Goal: Task Accomplishment & Management: Manage account settings

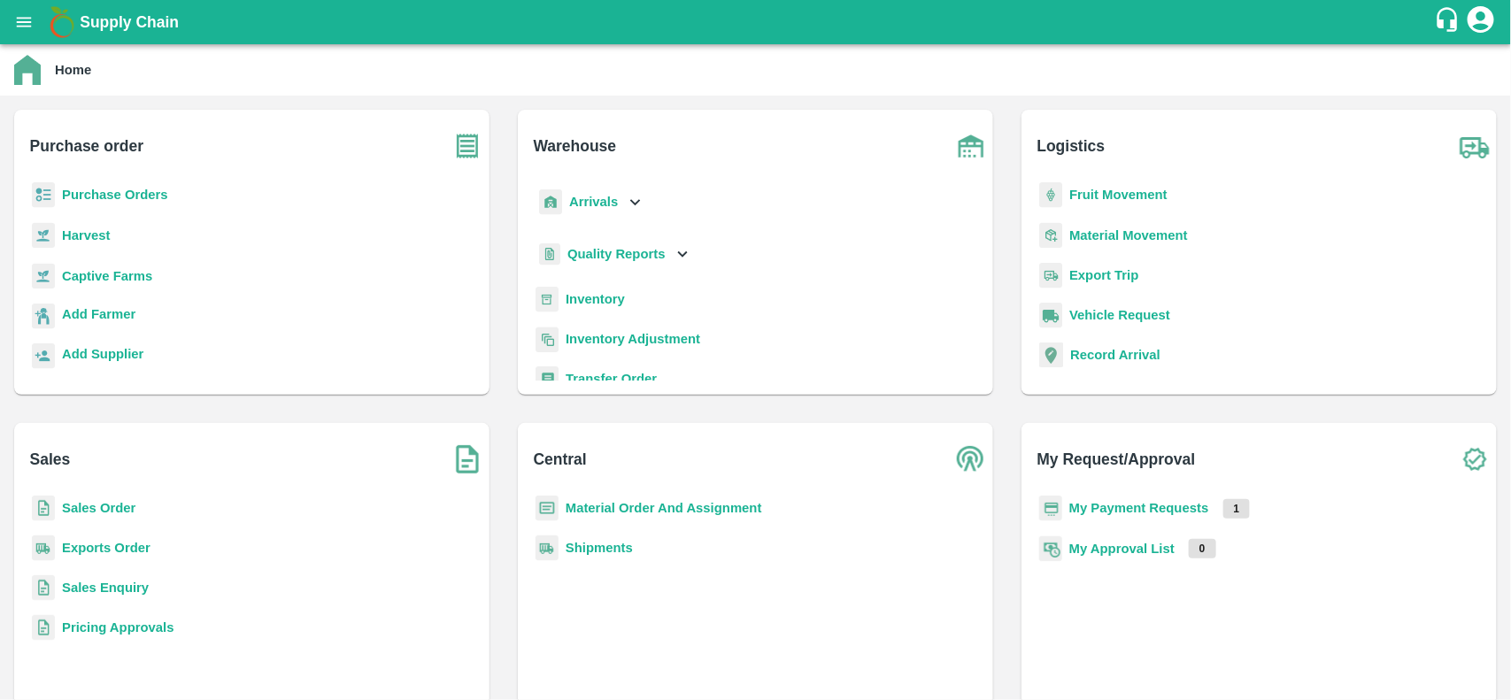
click at [68, 502] on b "Sales Order" at bounding box center [98, 508] width 73 height 14
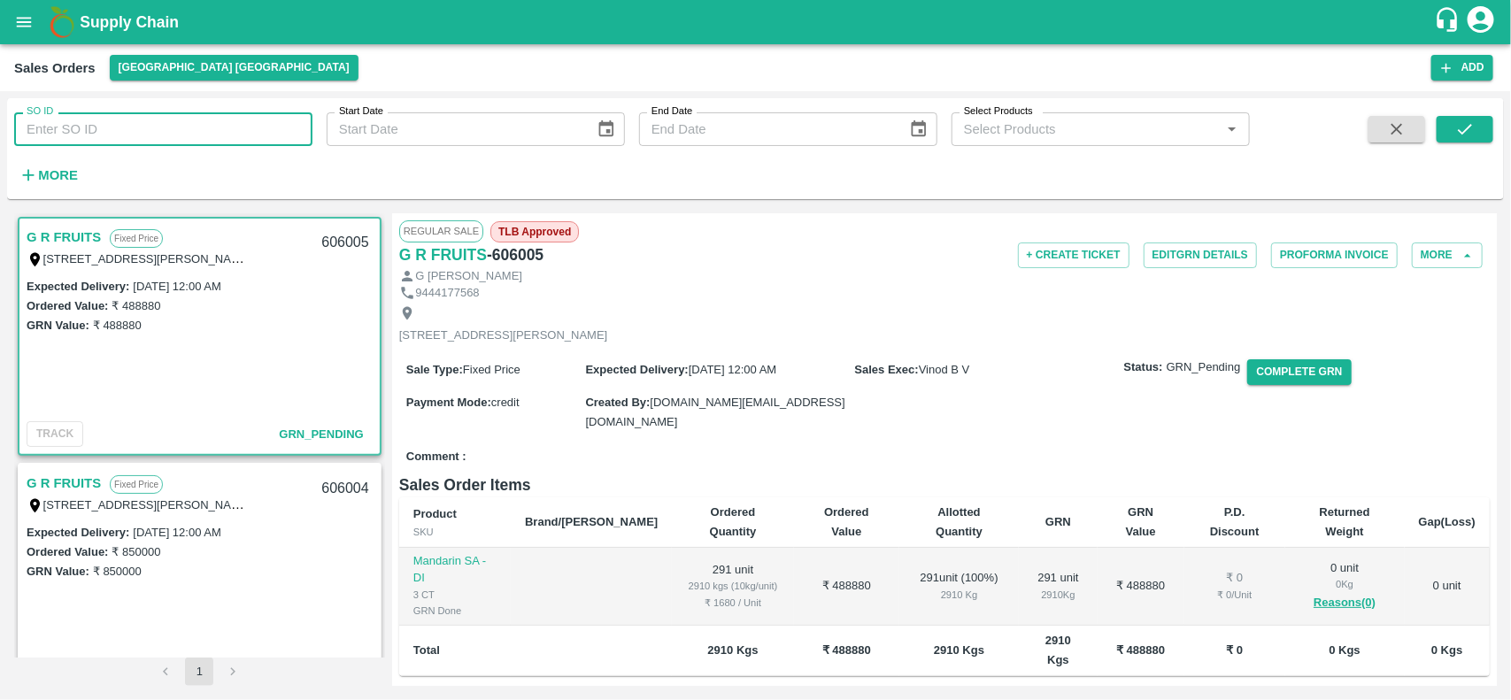
click at [140, 120] on input "SO ID" at bounding box center [163, 129] width 298 height 34
paste input "605731"
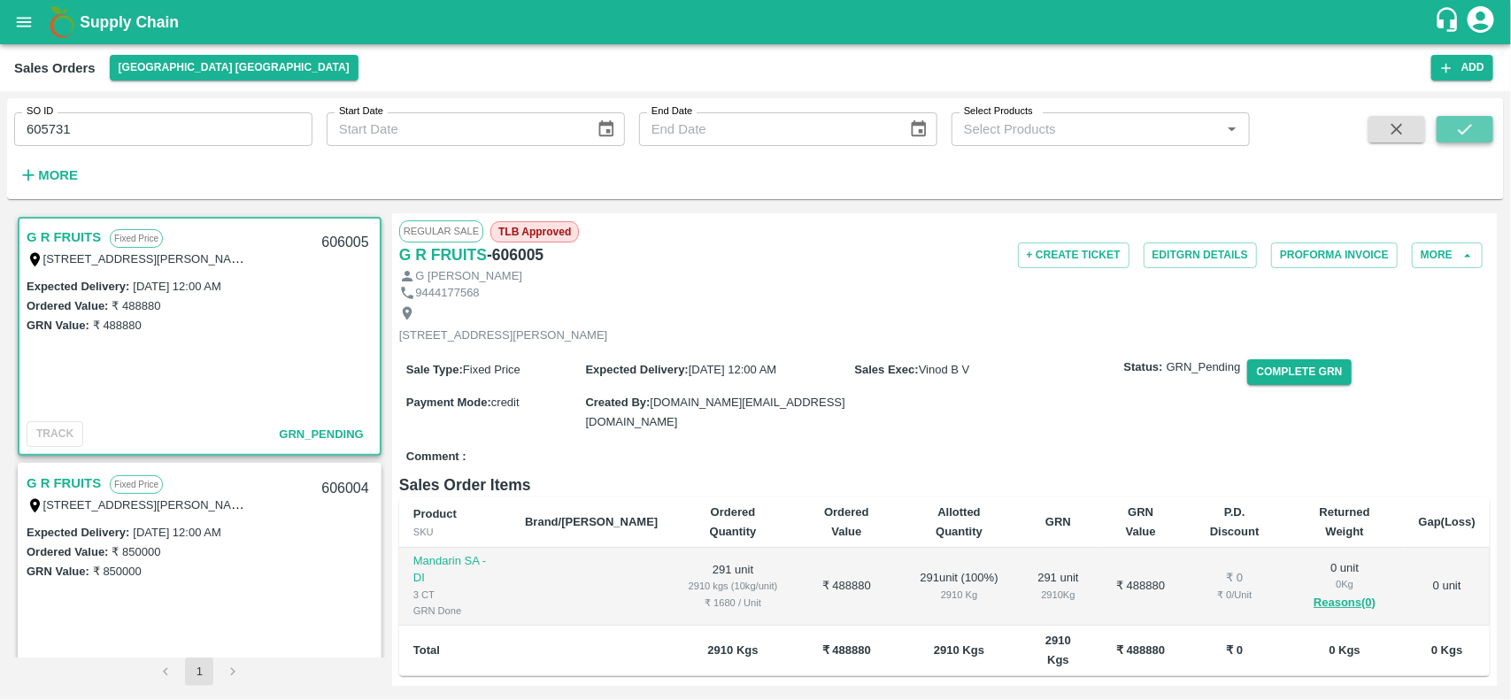
click at [1461, 143] on button "submit" at bounding box center [1465, 129] width 57 height 27
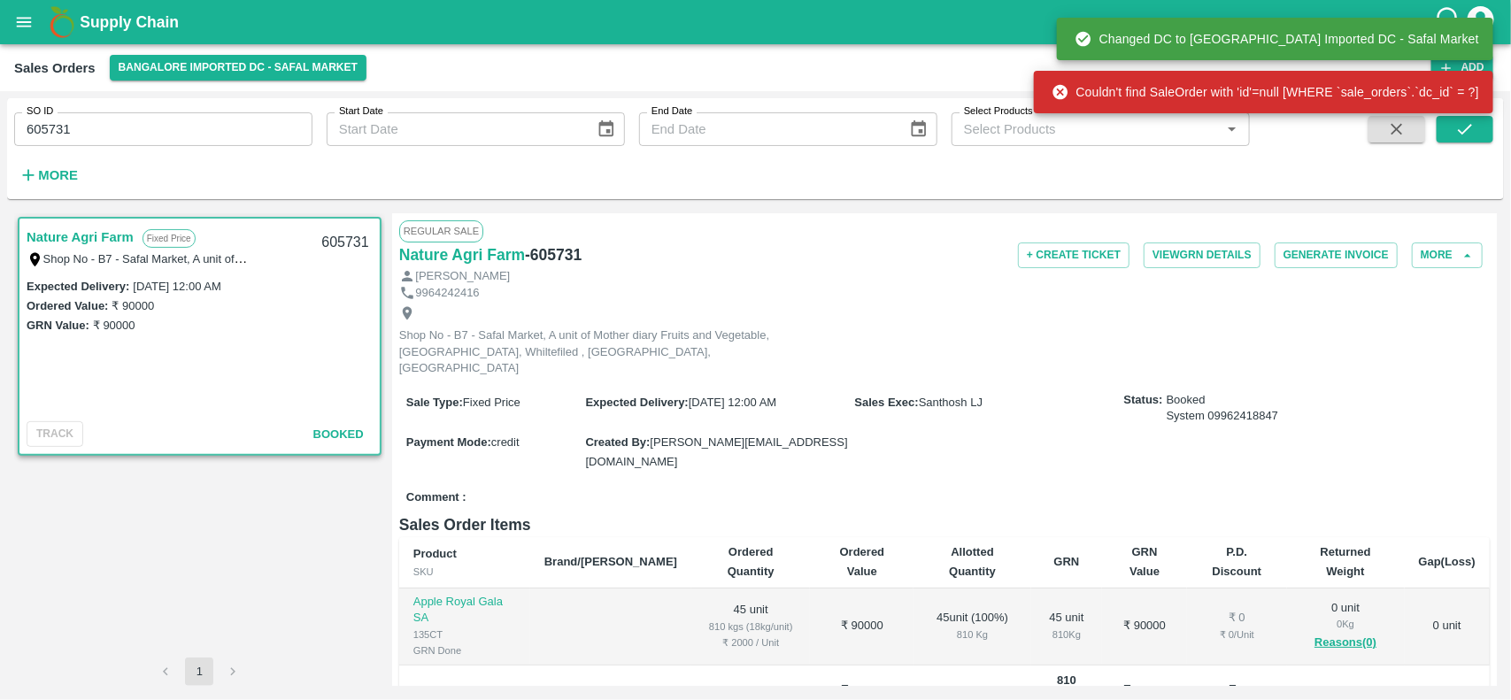
click at [77, 228] on link "Nature Agri Farm" at bounding box center [80, 237] width 107 height 23
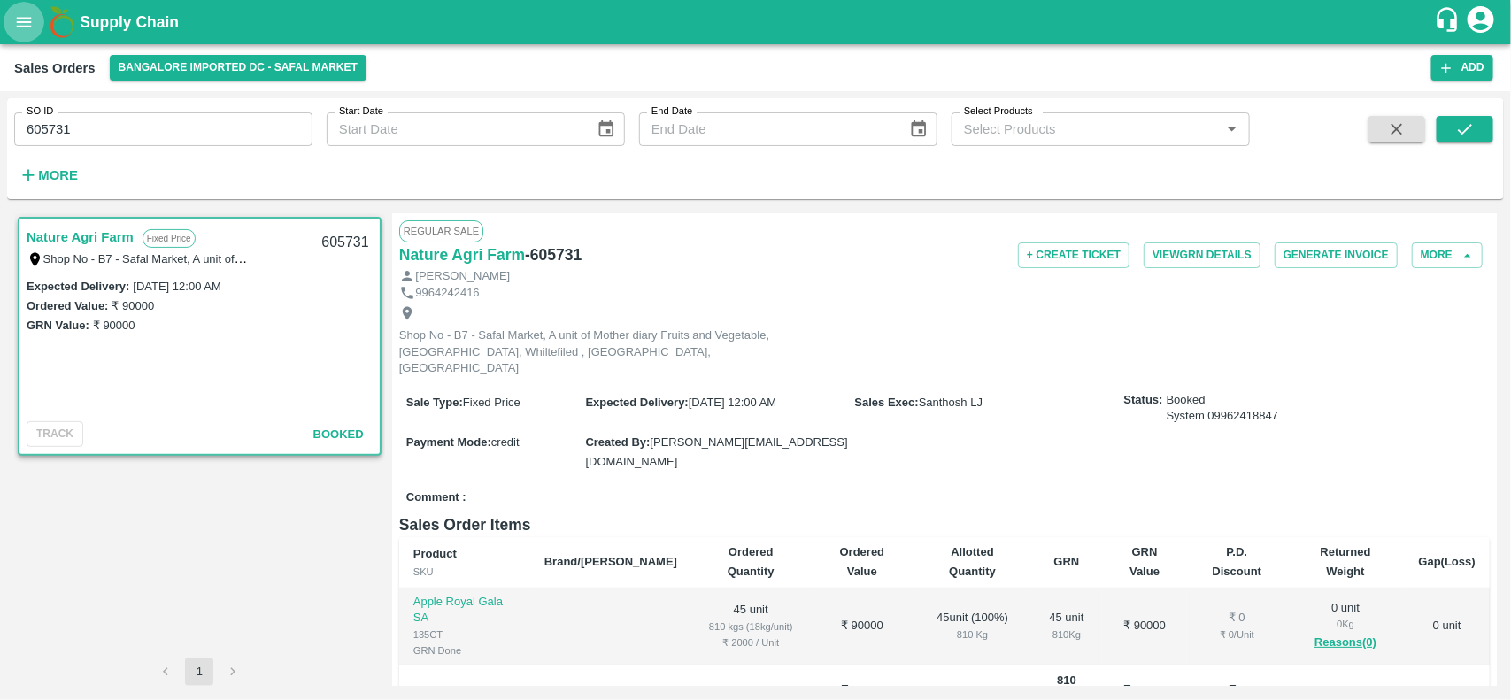
click at [31, 7] on button "open drawer" at bounding box center [24, 22] width 41 height 41
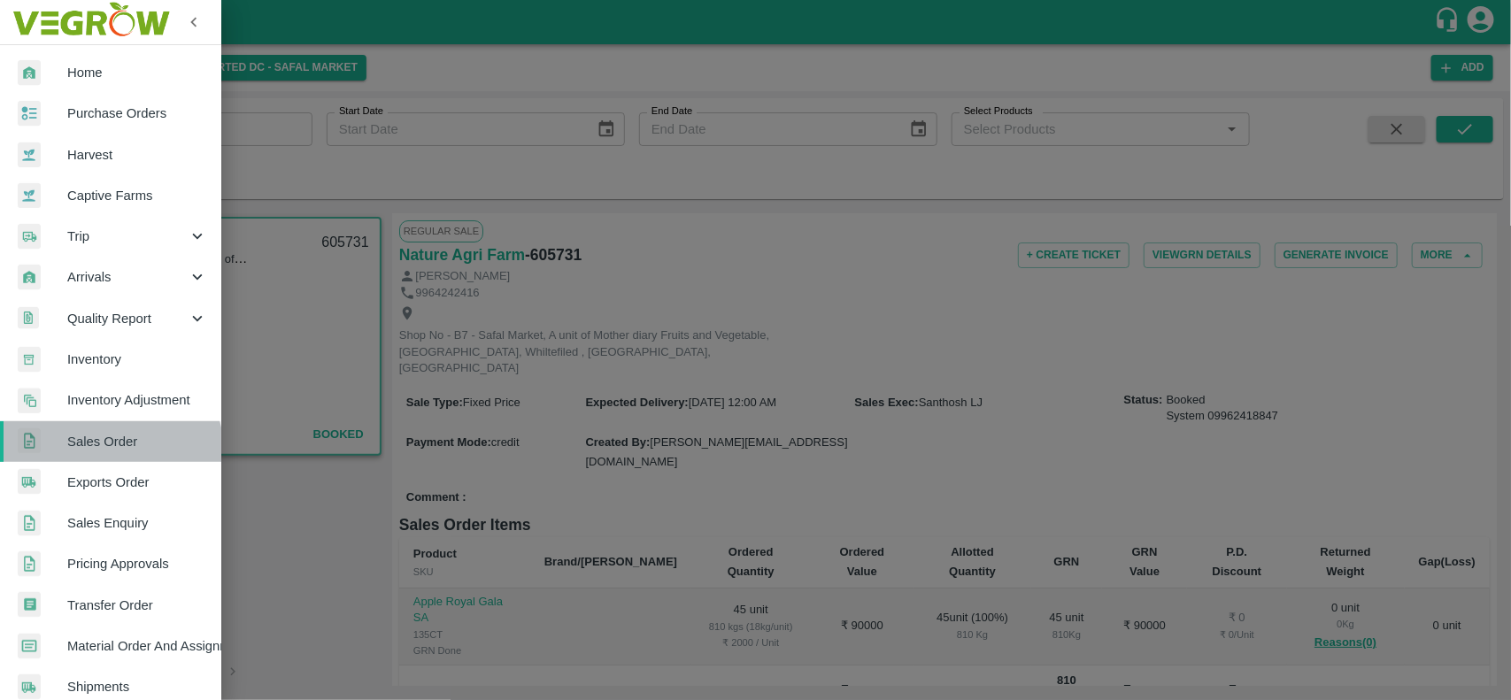
click at [94, 458] on link "Sales Order" at bounding box center [110, 441] width 221 height 41
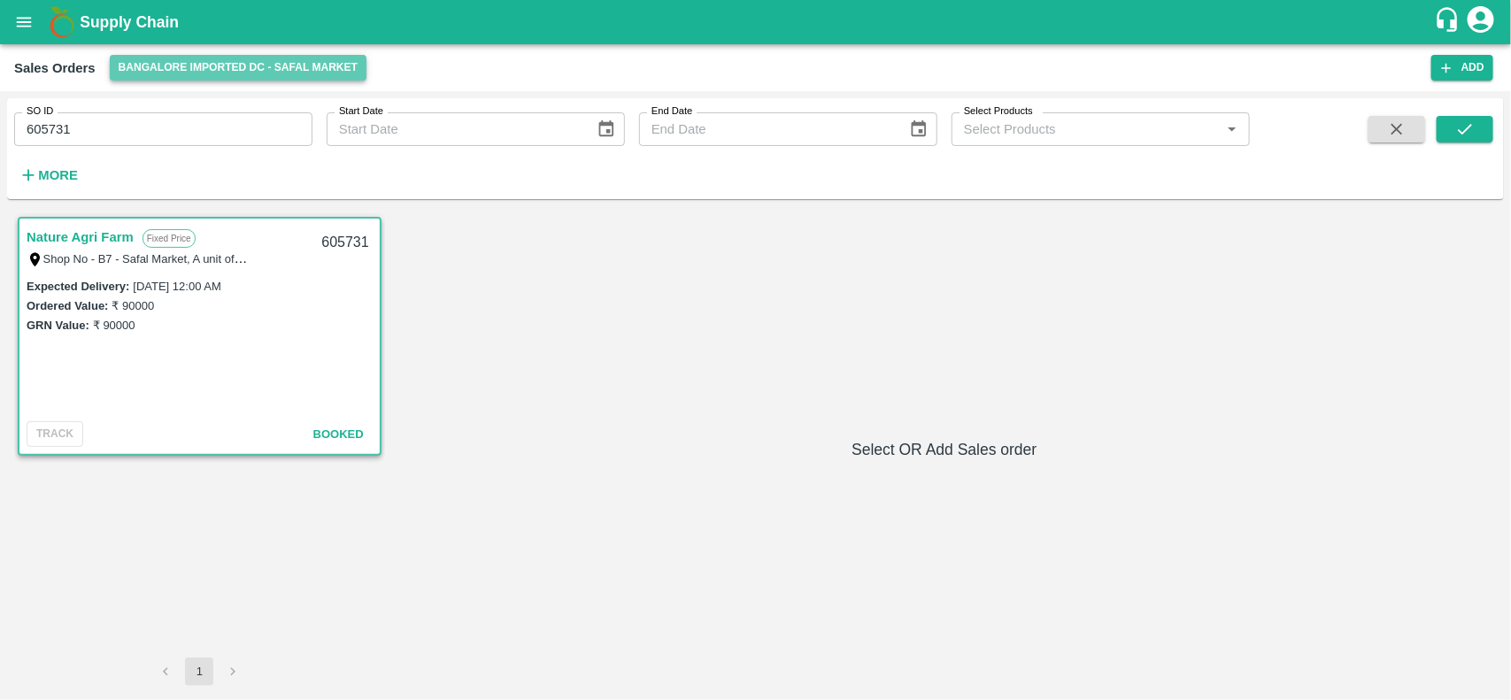
click at [180, 62] on button "Bangalore Imported DC - Safal Market" at bounding box center [239, 68] width 258 height 26
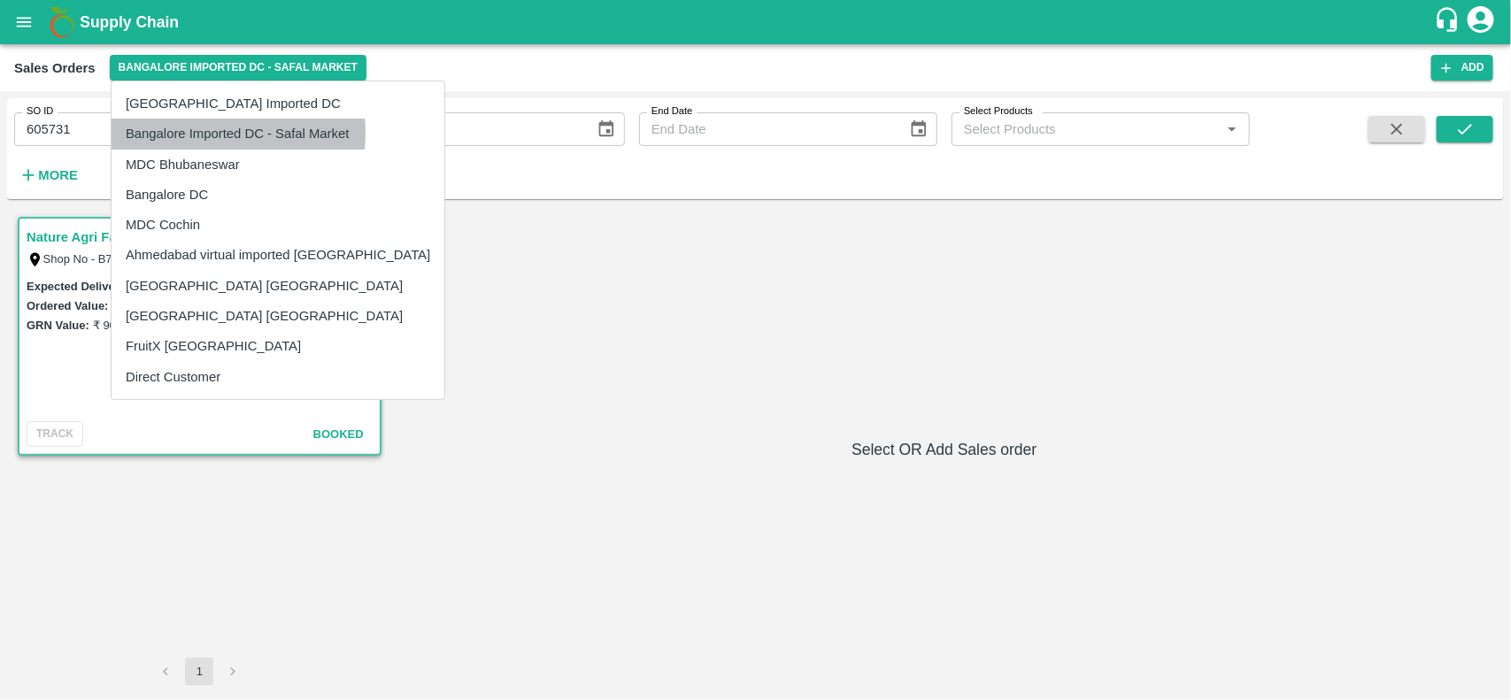
click at [180, 134] on li "Bangalore Imported DC - Safal Market" at bounding box center [278, 134] width 333 height 30
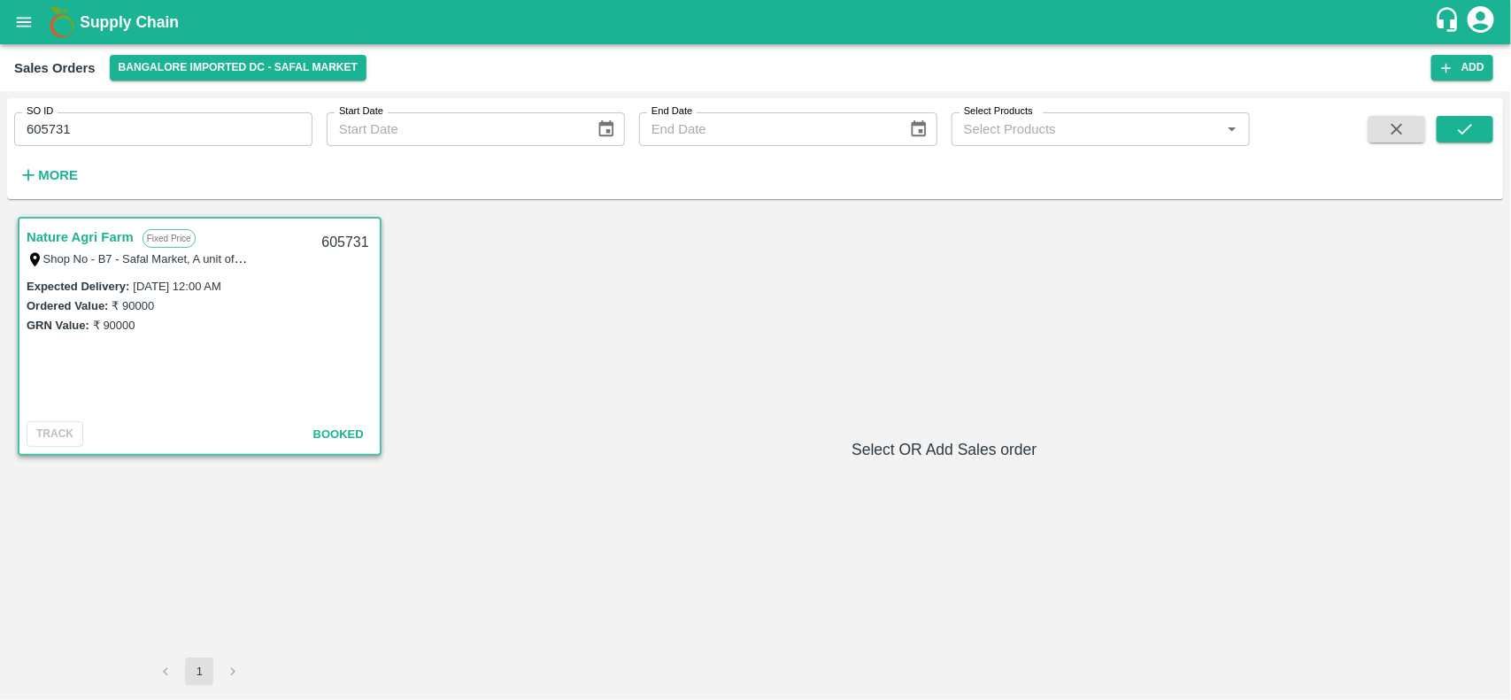
click at [82, 130] on input "605731" at bounding box center [163, 129] width 298 height 34
type input "605731"
click at [1457, 62] on button "Add" at bounding box center [1463, 68] width 62 height 26
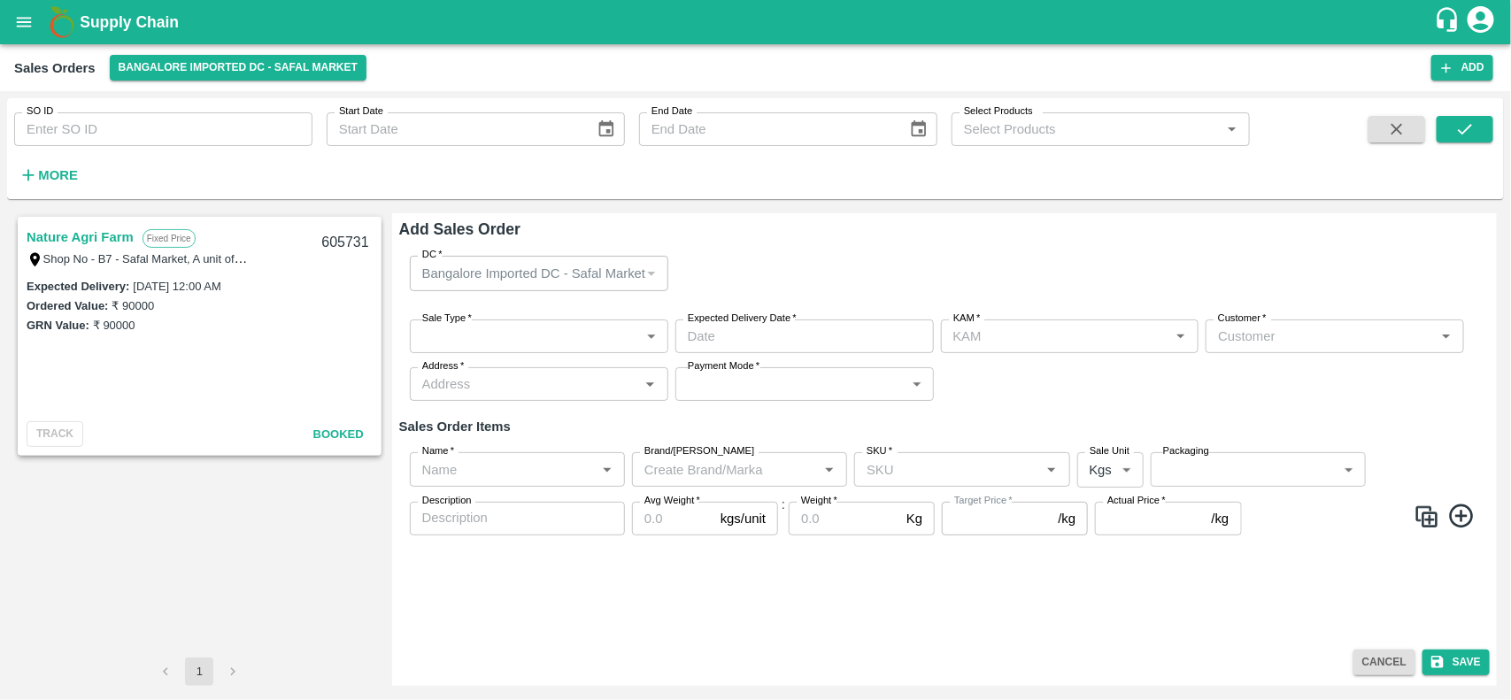
type input "[PERSON_NAME]"
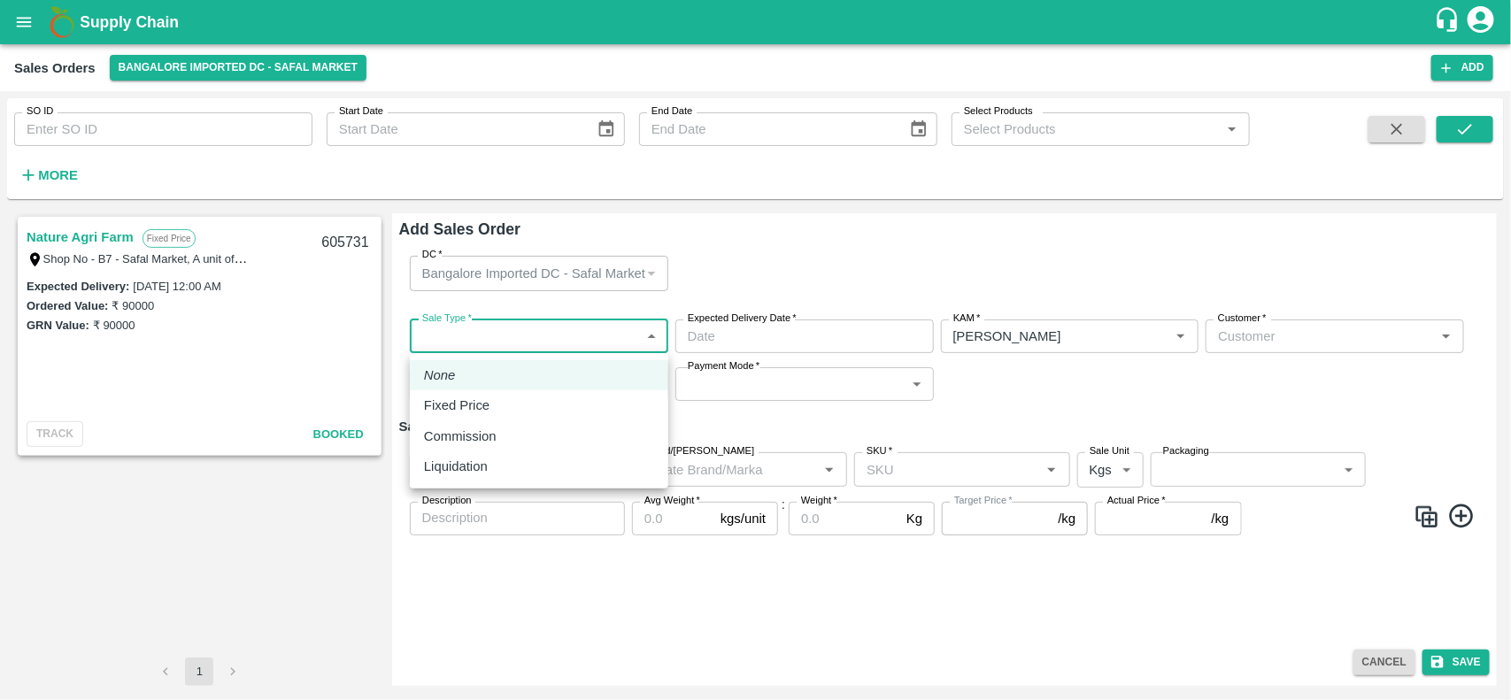
click at [553, 332] on body "Supply Chain Sales Orders Bangalore Imported DC - Safal Market Add SO ID SO ID …" at bounding box center [755, 350] width 1511 height 700
click at [516, 400] on div "Fixed Price" at bounding box center [539, 405] width 230 height 19
type input "1"
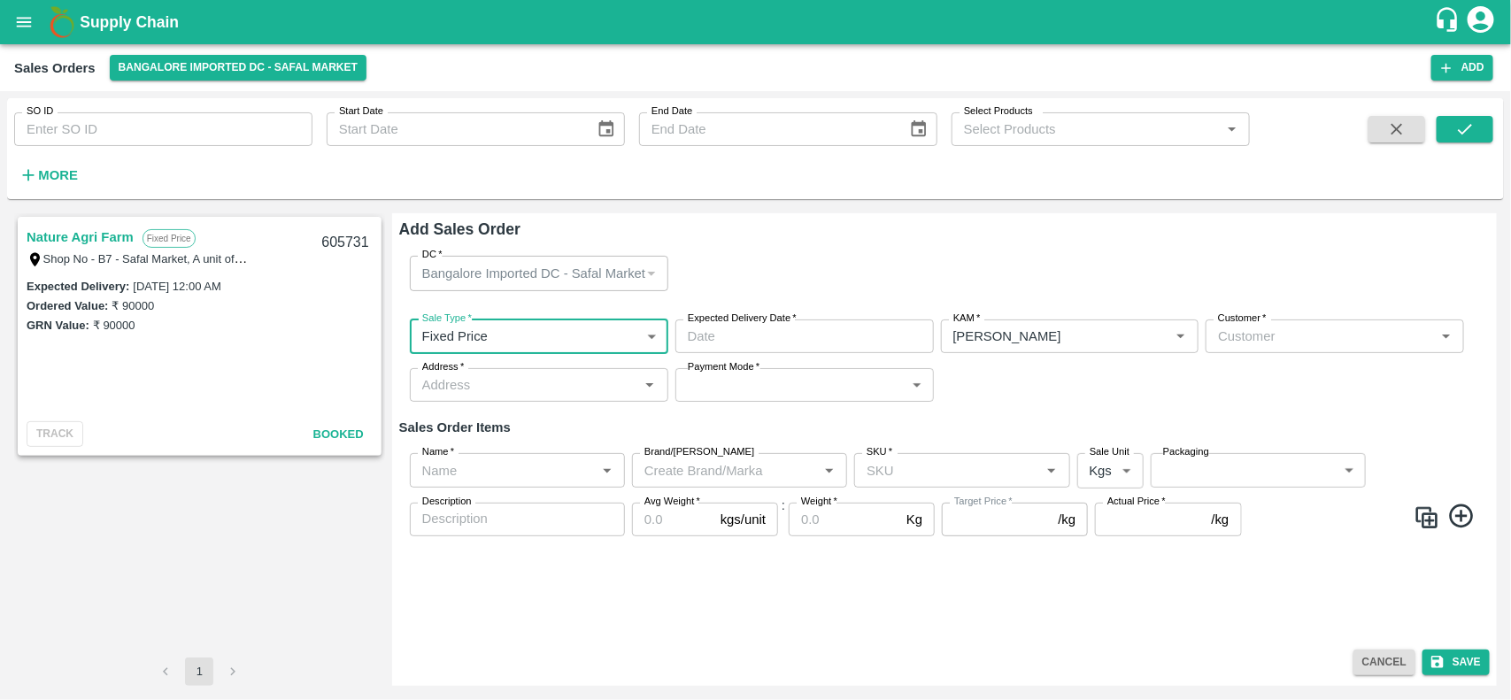
type input "DD/MM/YYYY hh:mm aa"
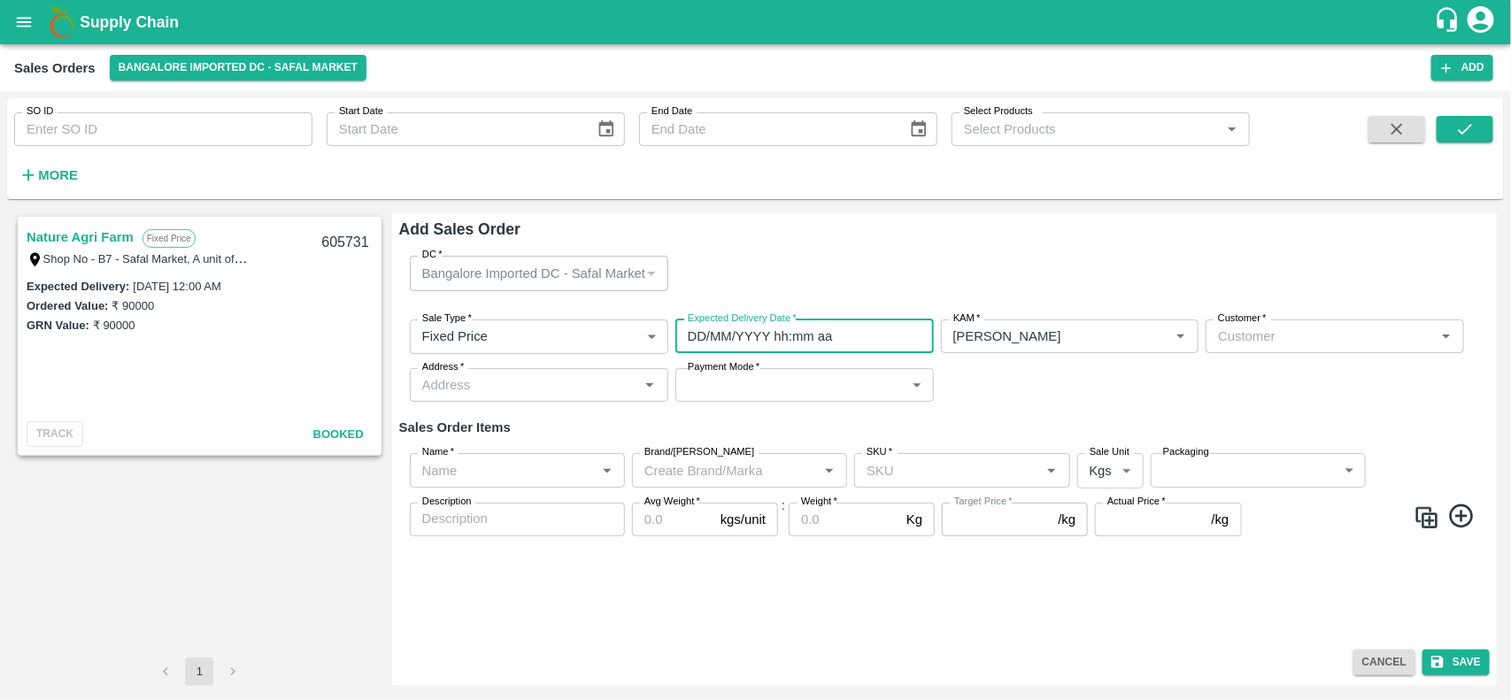
click at [789, 342] on input "DD/MM/YYYY hh:mm aa" at bounding box center [799, 337] width 246 height 34
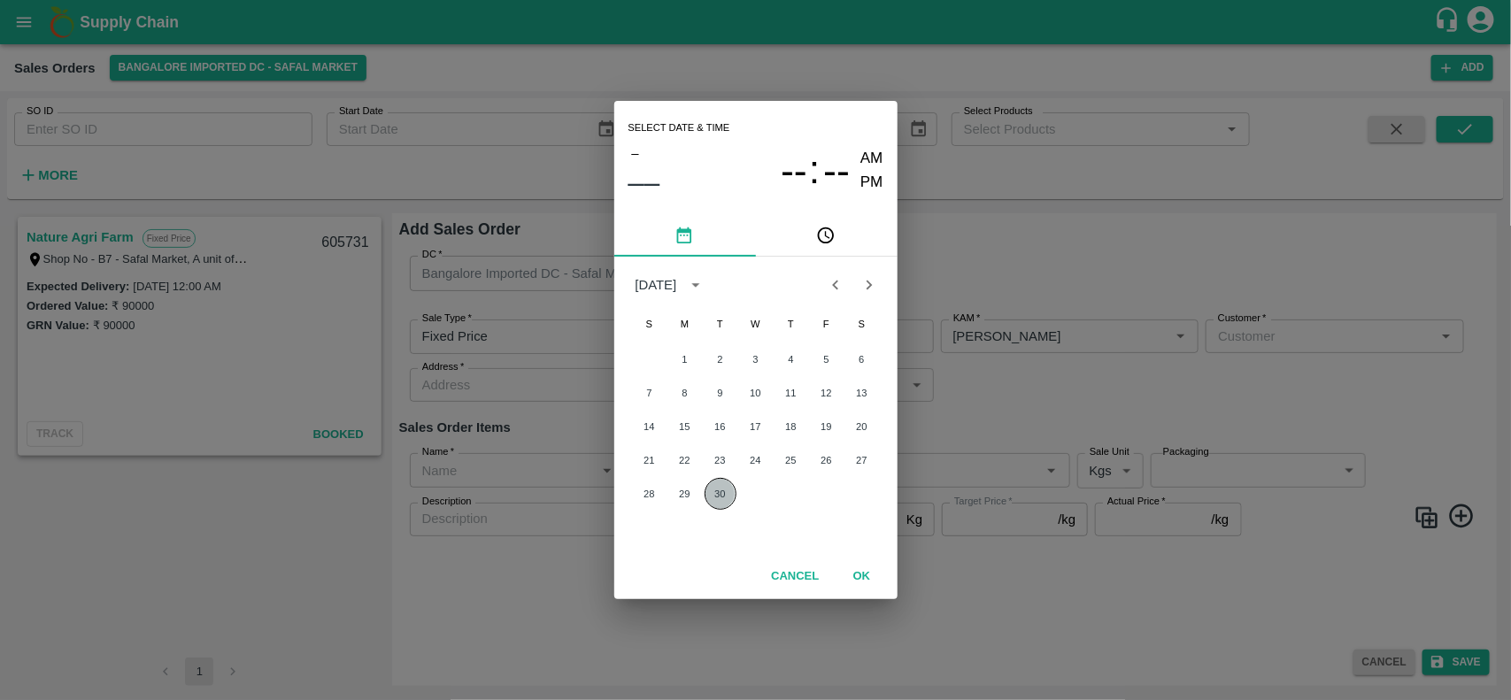
click at [718, 494] on button "30" at bounding box center [721, 494] width 32 height 32
type input "30/09/2025 12:00 AM"
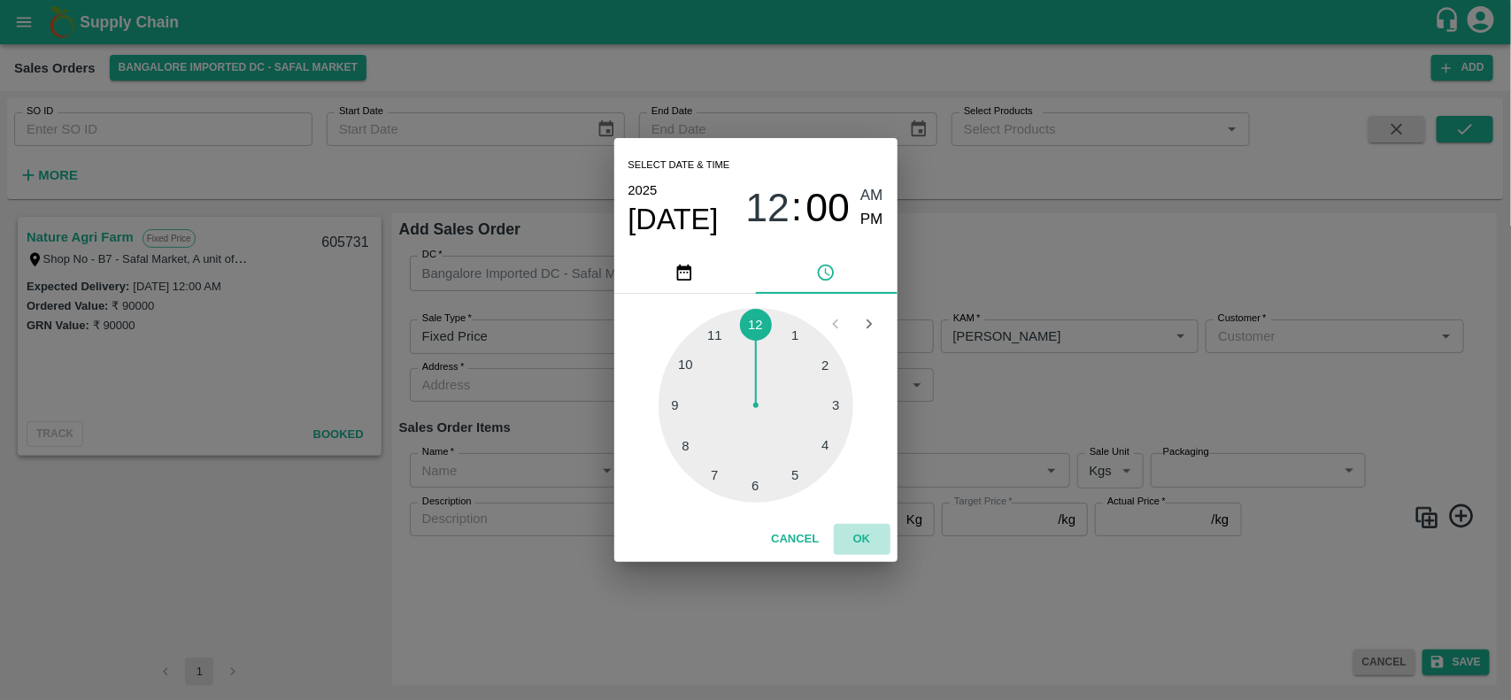
click at [865, 537] on button "OK" at bounding box center [862, 539] width 57 height 31
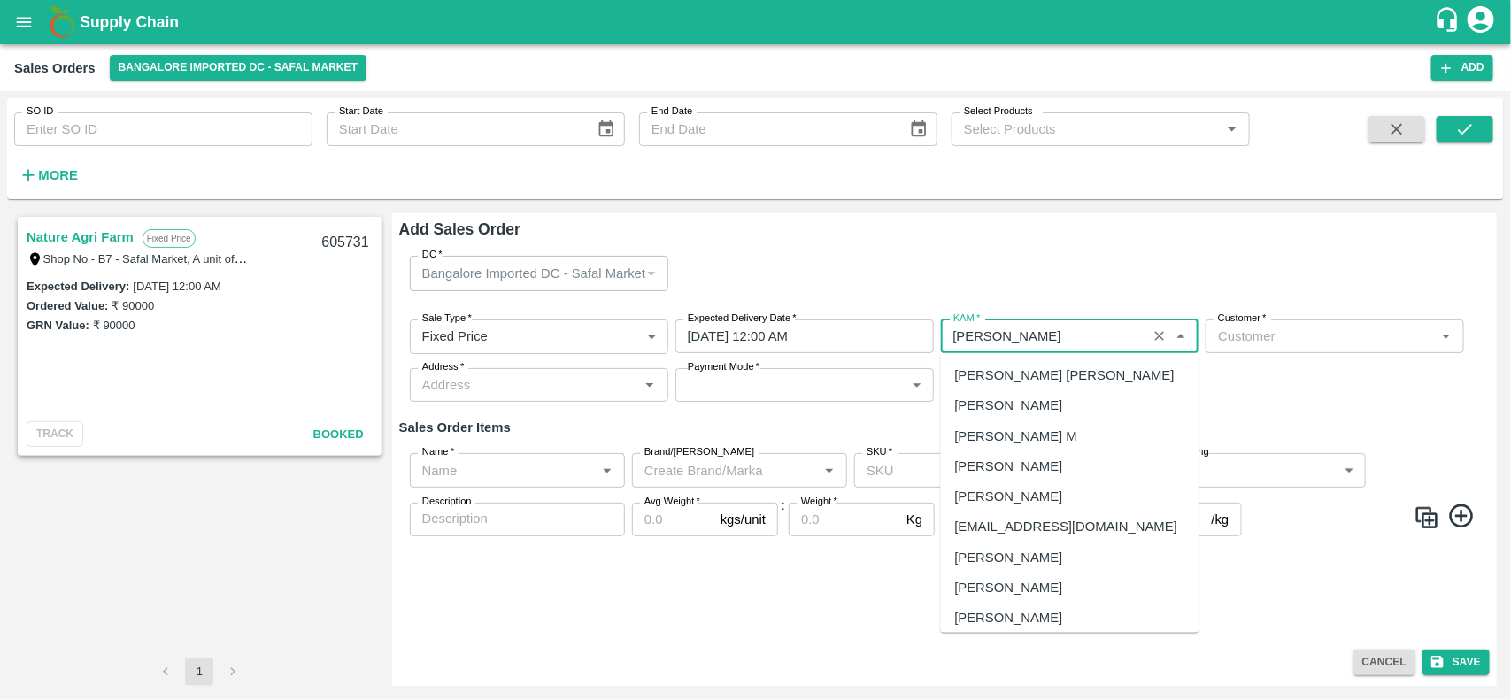
scroll to position [607, 0]
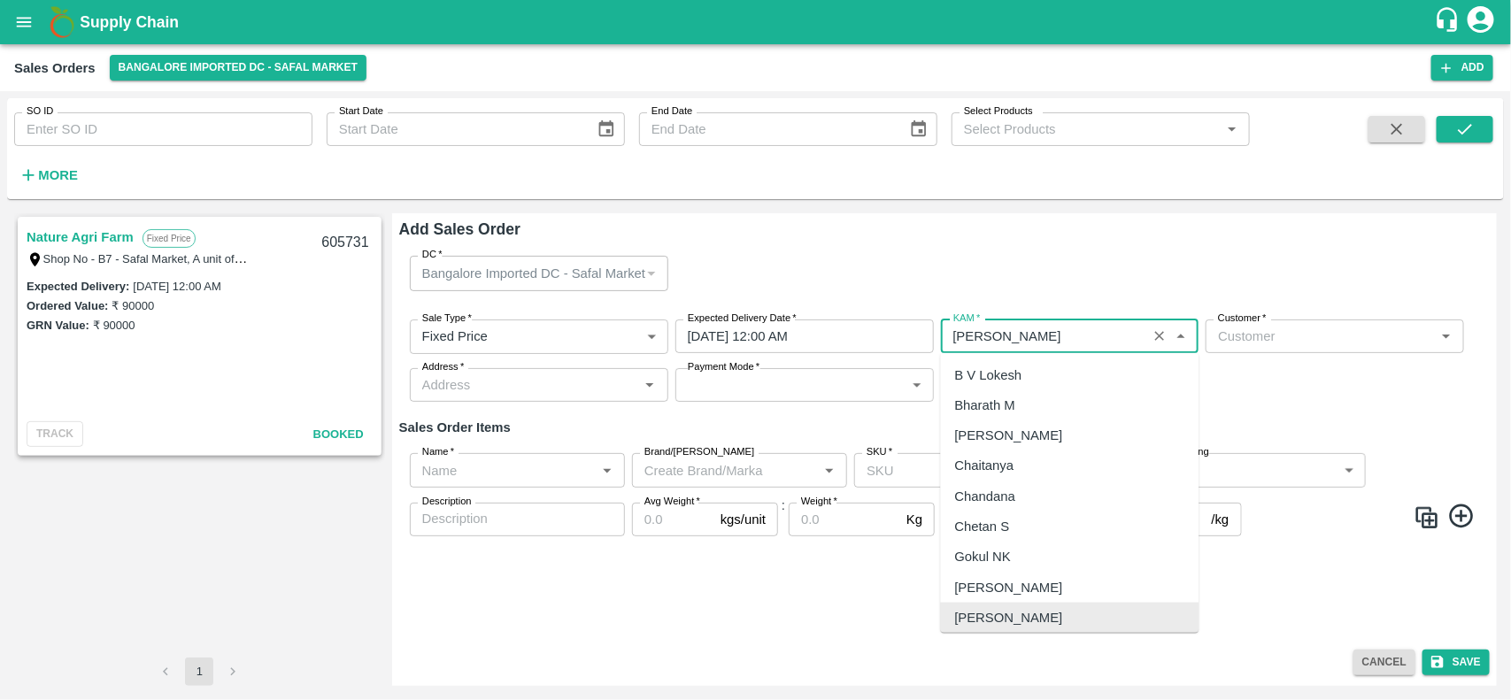
click at [992, 342] on input "KAM   *" at bounding box center [1045, 336] width 196 height 23
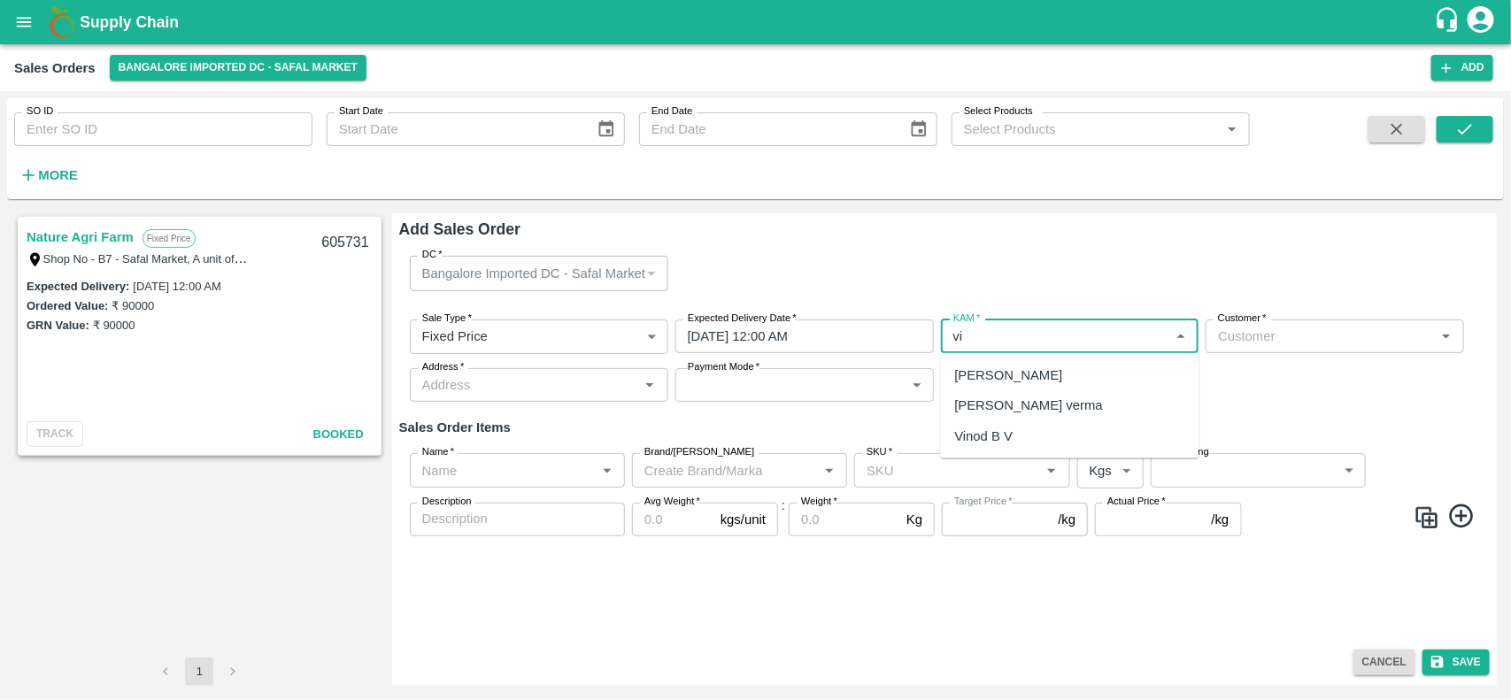
type input "v"
click at [1001, 493] on div "Santhosh LJ" at bounding box center [991, 496] width 73 height 19
click at [1083, 386] on div "Santhosh LJ" at bounding box center [1070, 375] width 259 height 30
click at [1263, 348] on div "Customer   *" at bounding box center [1335, 337] width 259 height 34
type input "Santhosh LJ"
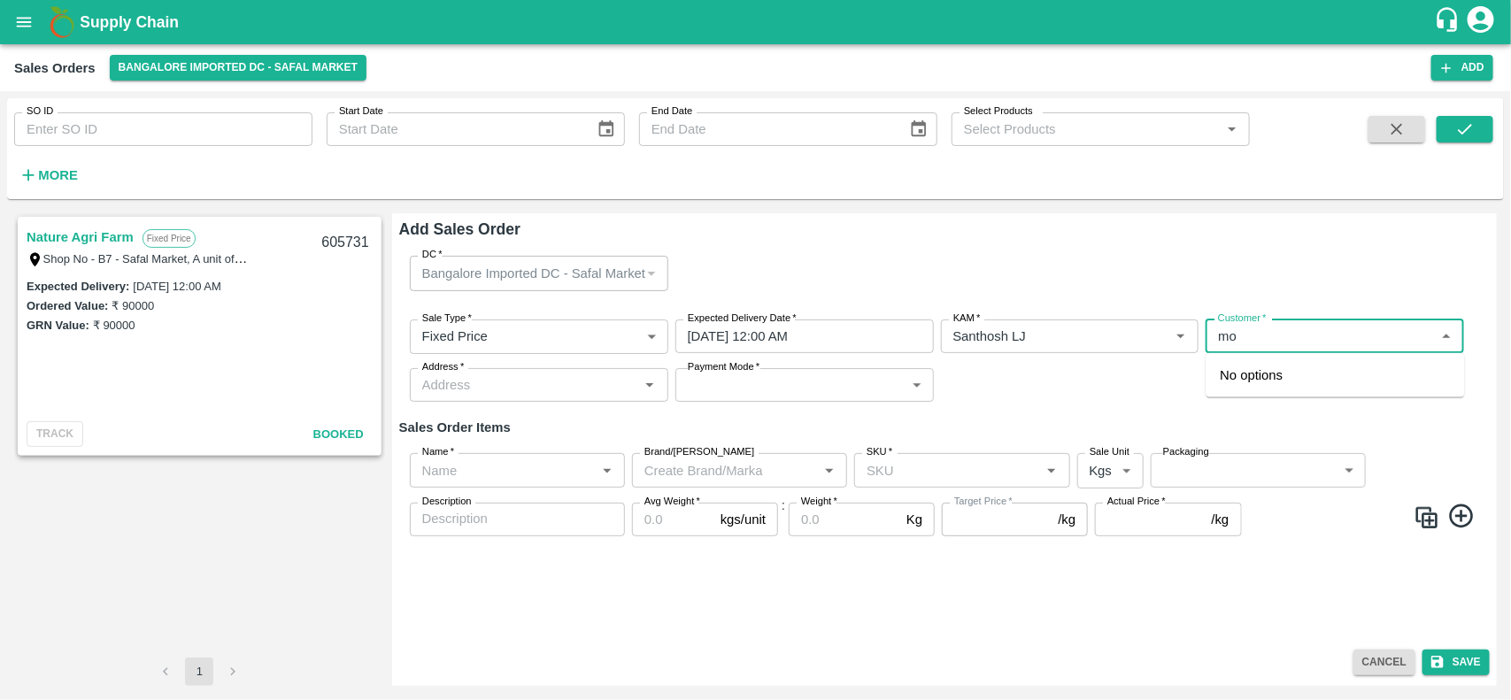
type input "m"
type input "samiulla"
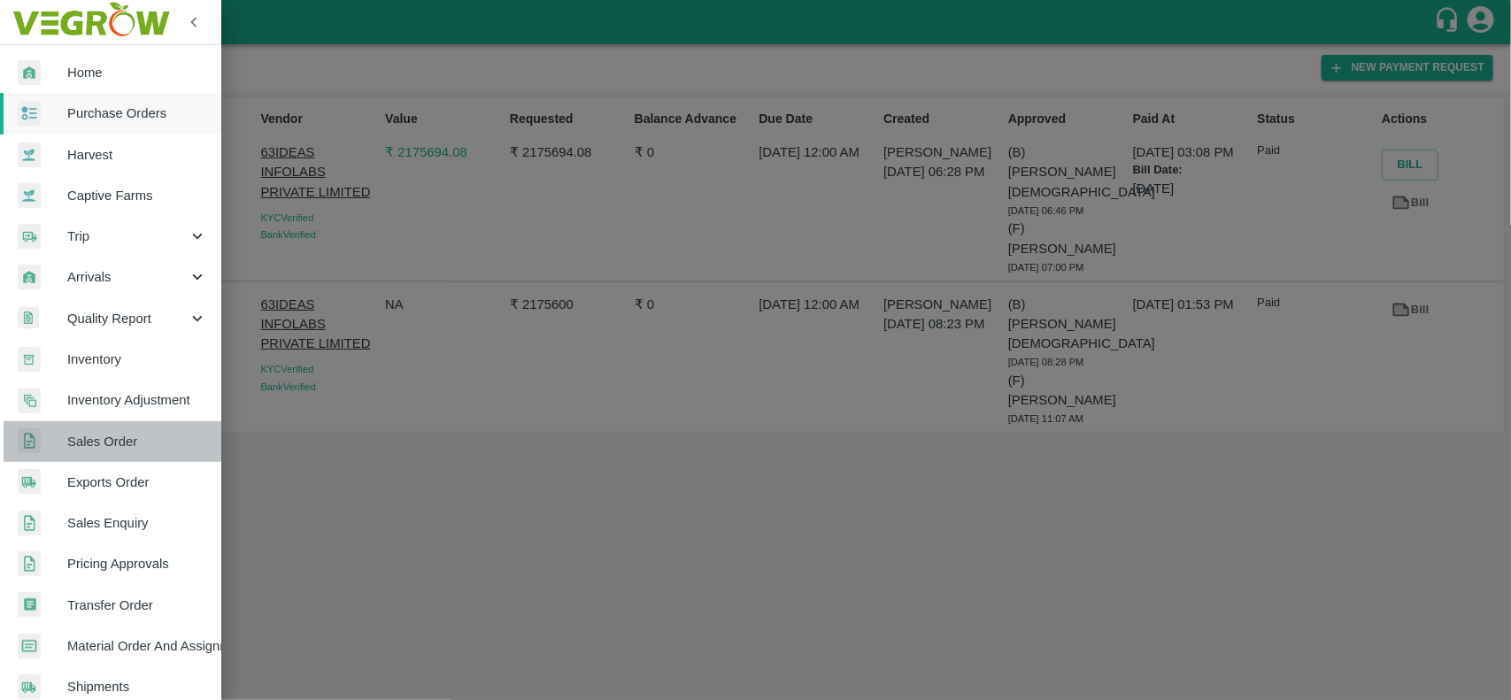
click at [121, 425] on link "Sales Order" at bounding box center [110, 441] width 221 height 41
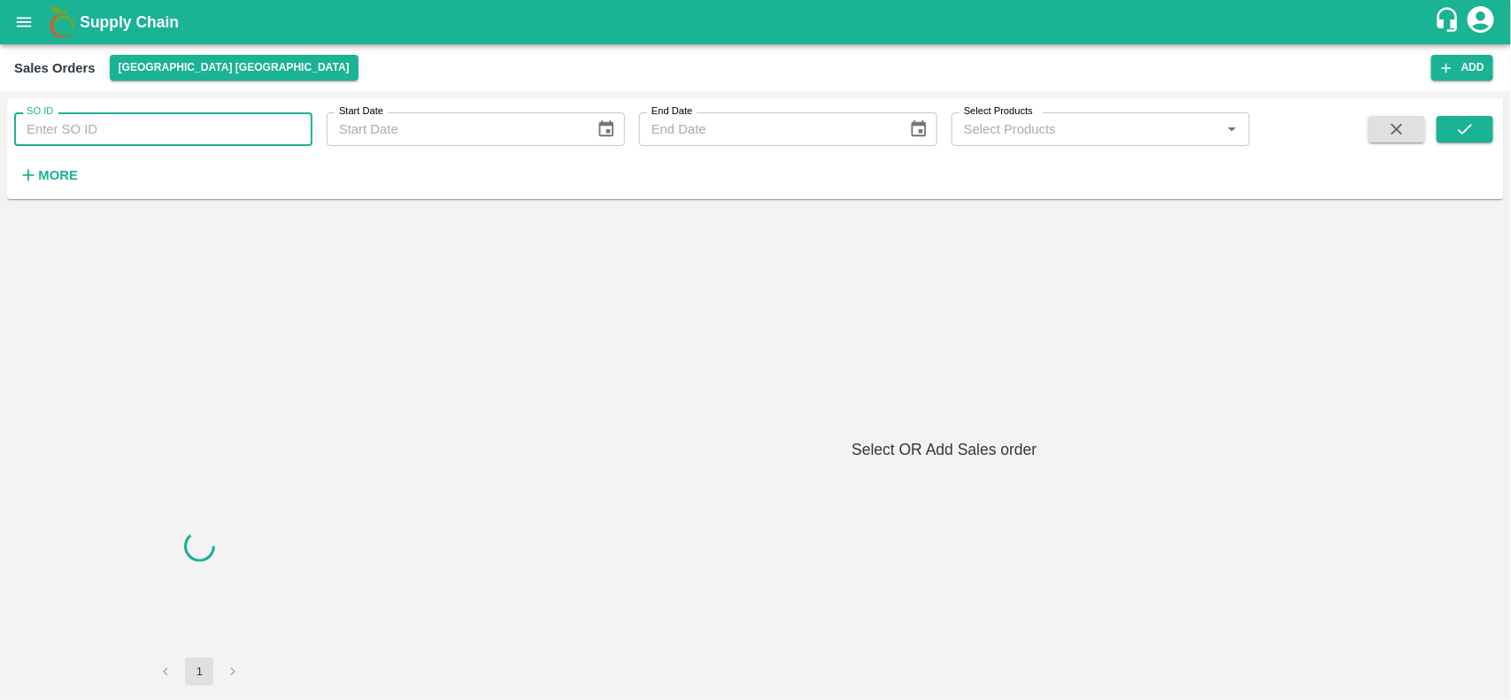
click at [149, 127] on input "SO ID" at bounding box center [163, 129] width 298 height 34
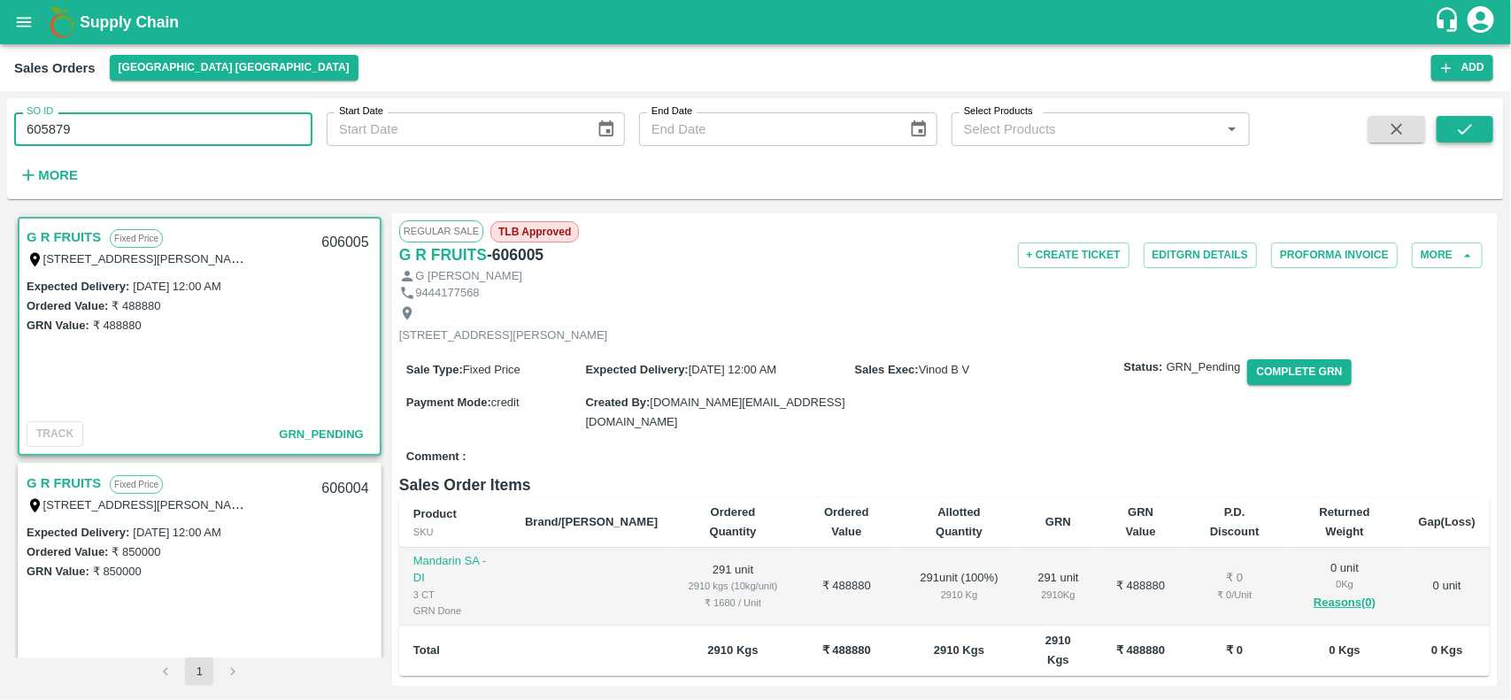
type input "605879"
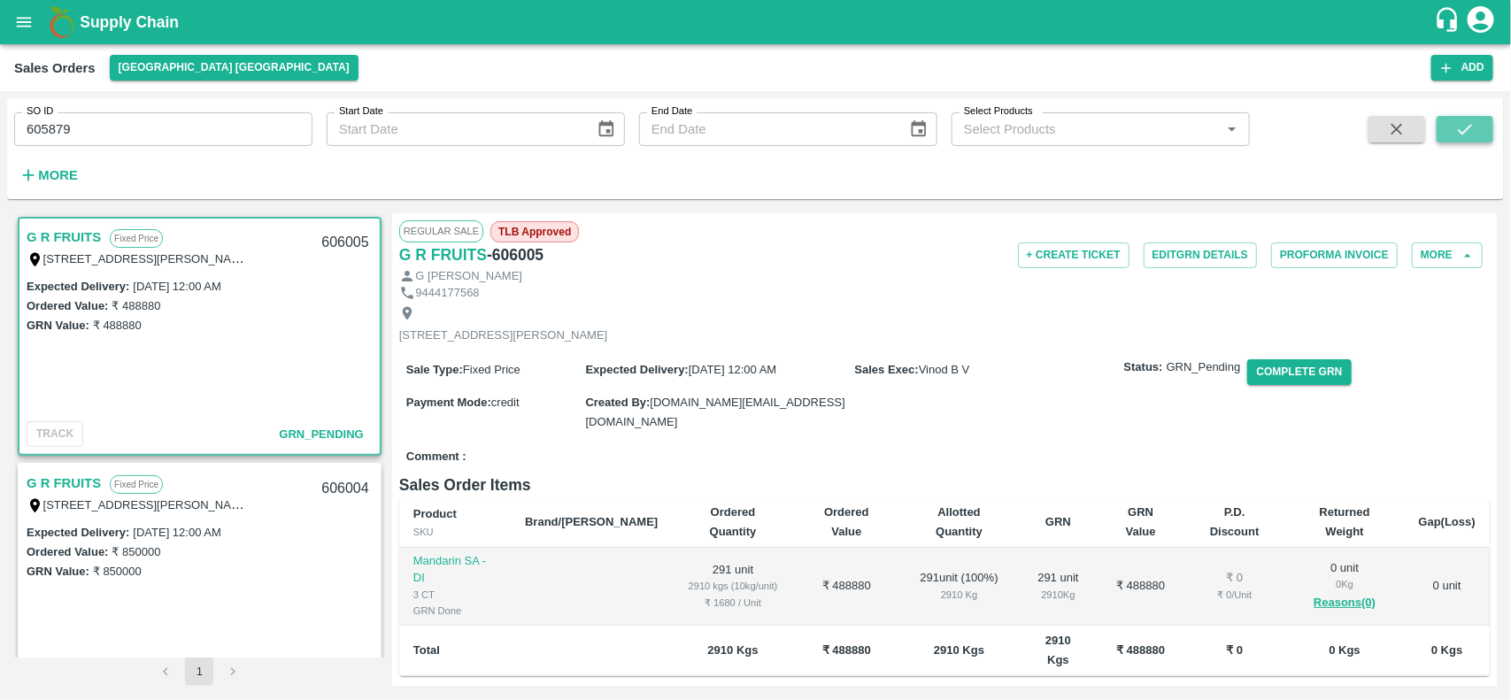
click at [1472, 130] on icon "submit" at bounding box center [1465, 129] width 19 height 19
click at [1415, 130] on button "button" at bounding box center [1397, 129] width 57 height 27
click at [1457, 131] on icon "submit" at bounding box center [1465, 129] width 19 height 19
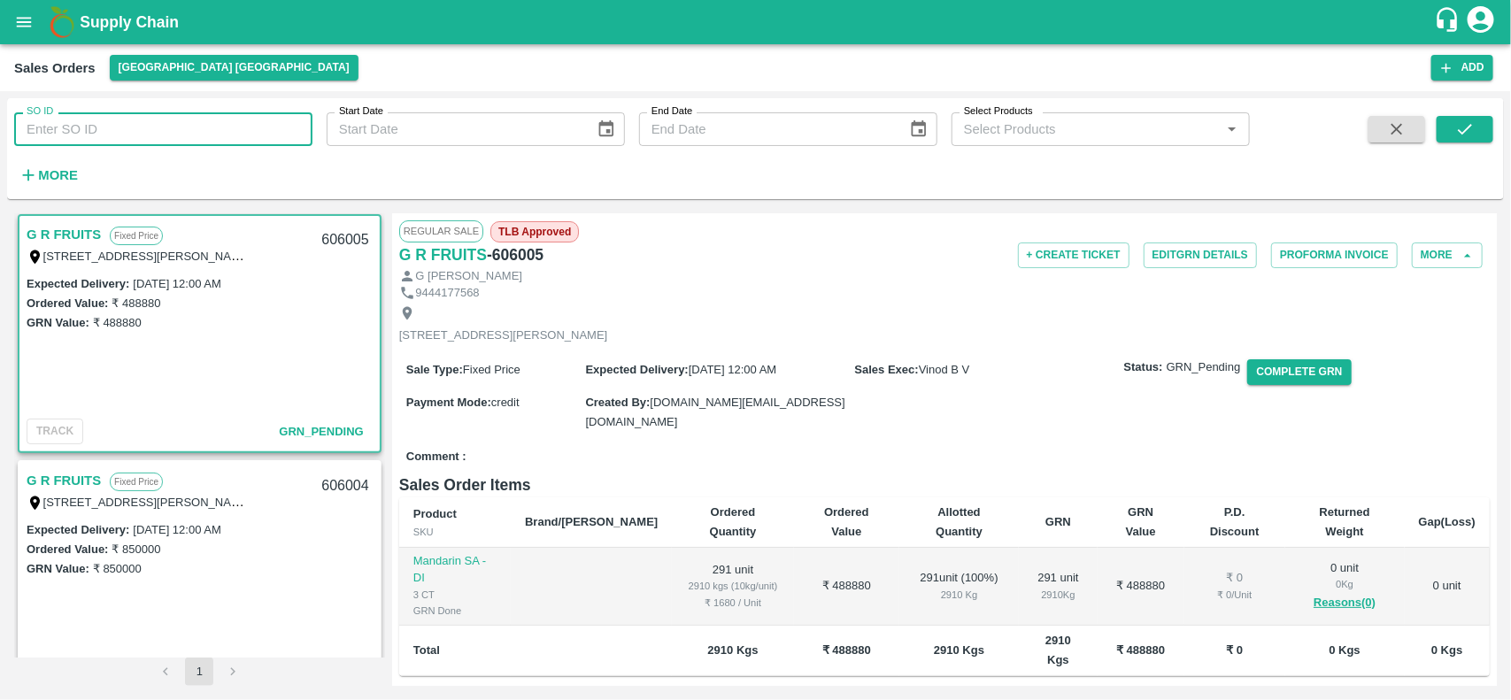
click at [253, 135] on input "SO ID" at bounding box center [163, 129] width 298 height 34
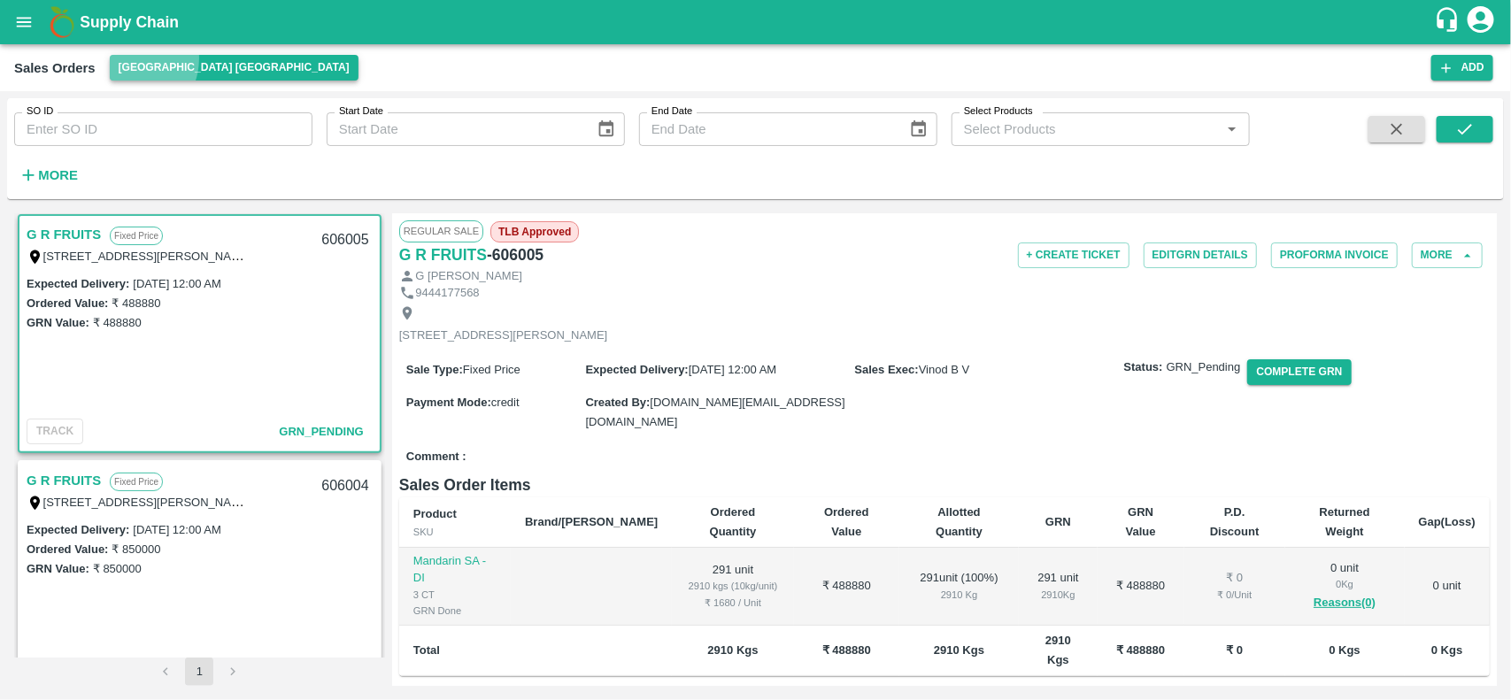
click at [127, 58] on button "[GEOGRAPHIC_DATA] [GEOGRAPHIC_DATA]" at bounding box center [234, 68] width 249 height 26
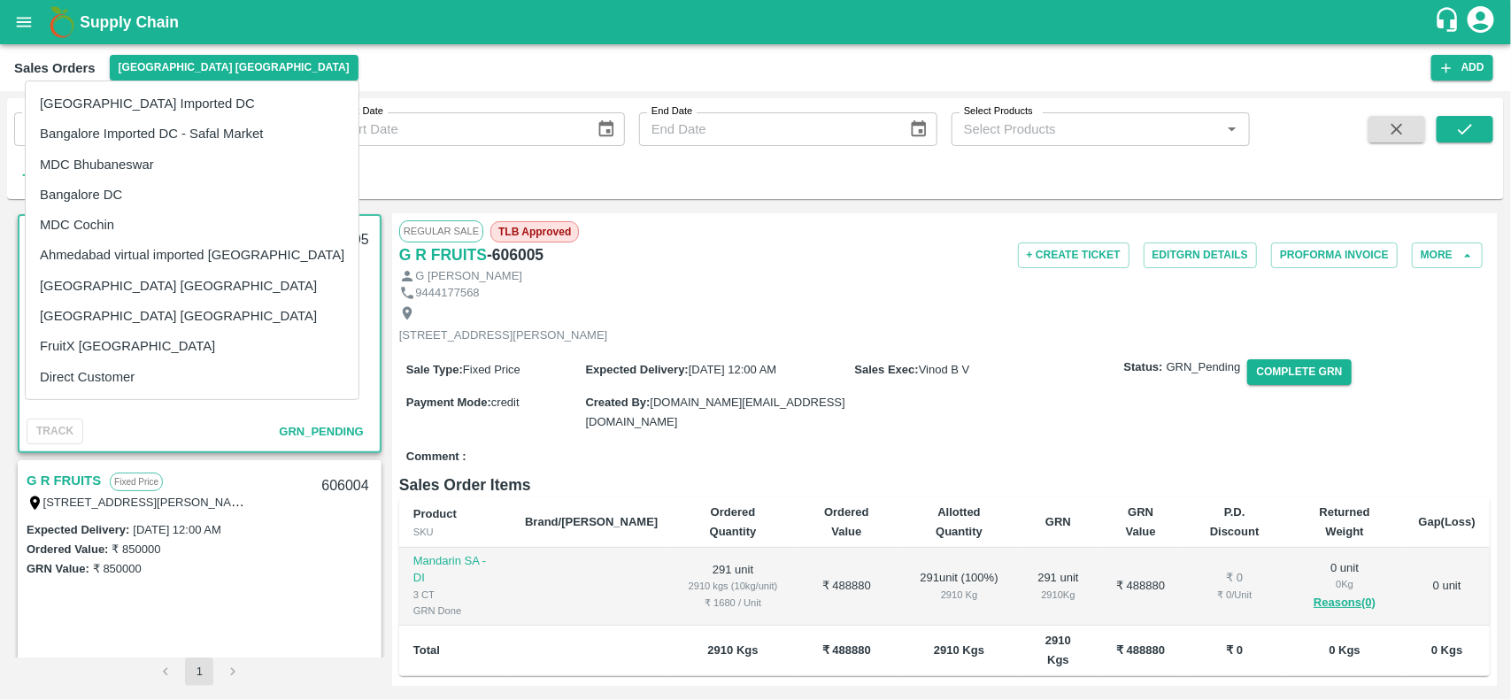
click at [131, 87] on ul "Mumbai Imported DC Bangalore Imported DC - Safal Market MDC Bhubaneswar Bangalo…" at bounding box center [192, 240] width 333 height 318
click at [131, 98] on li "[GEOGRAPHIC_DATA] Imported DC" at bounding box center [192, 104] width 333 height 30
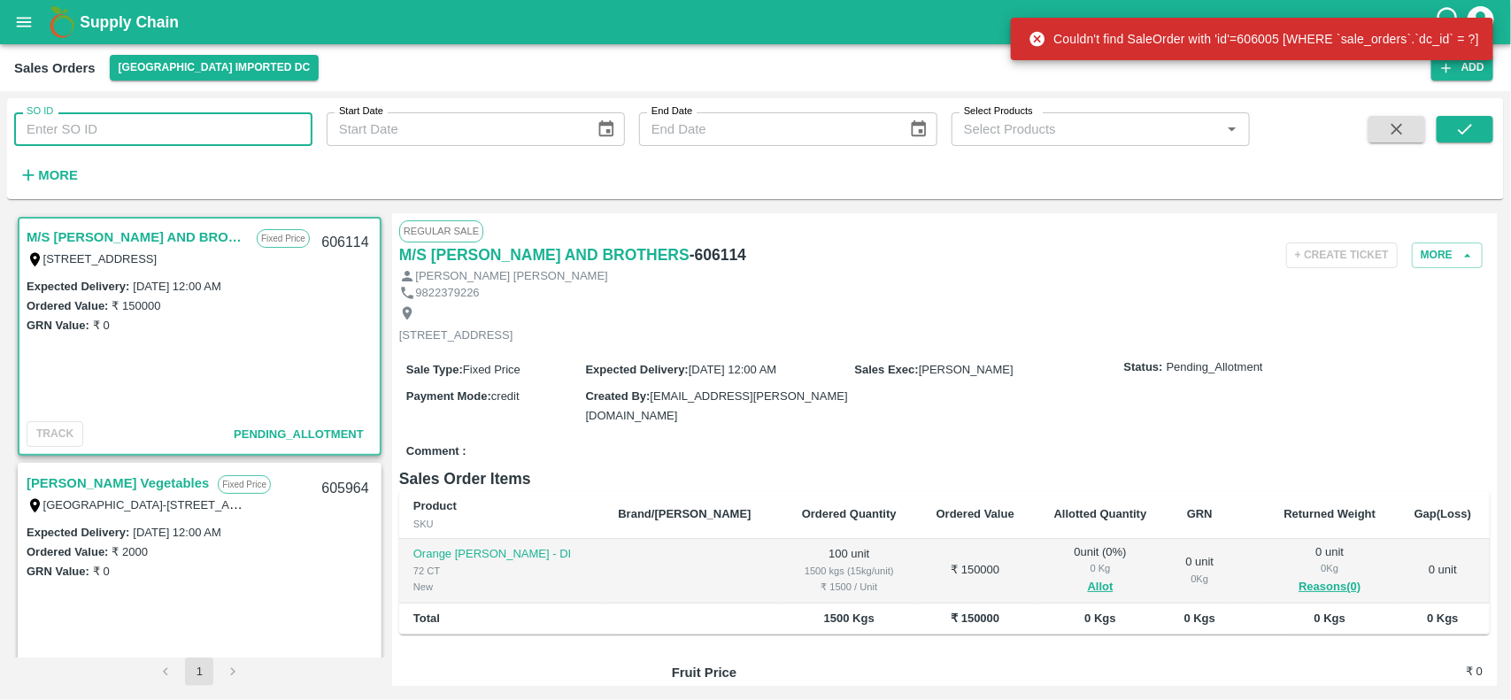
click at [116, 142] on input "SO ID" at bounding box center [163, 129] width 298 height 34
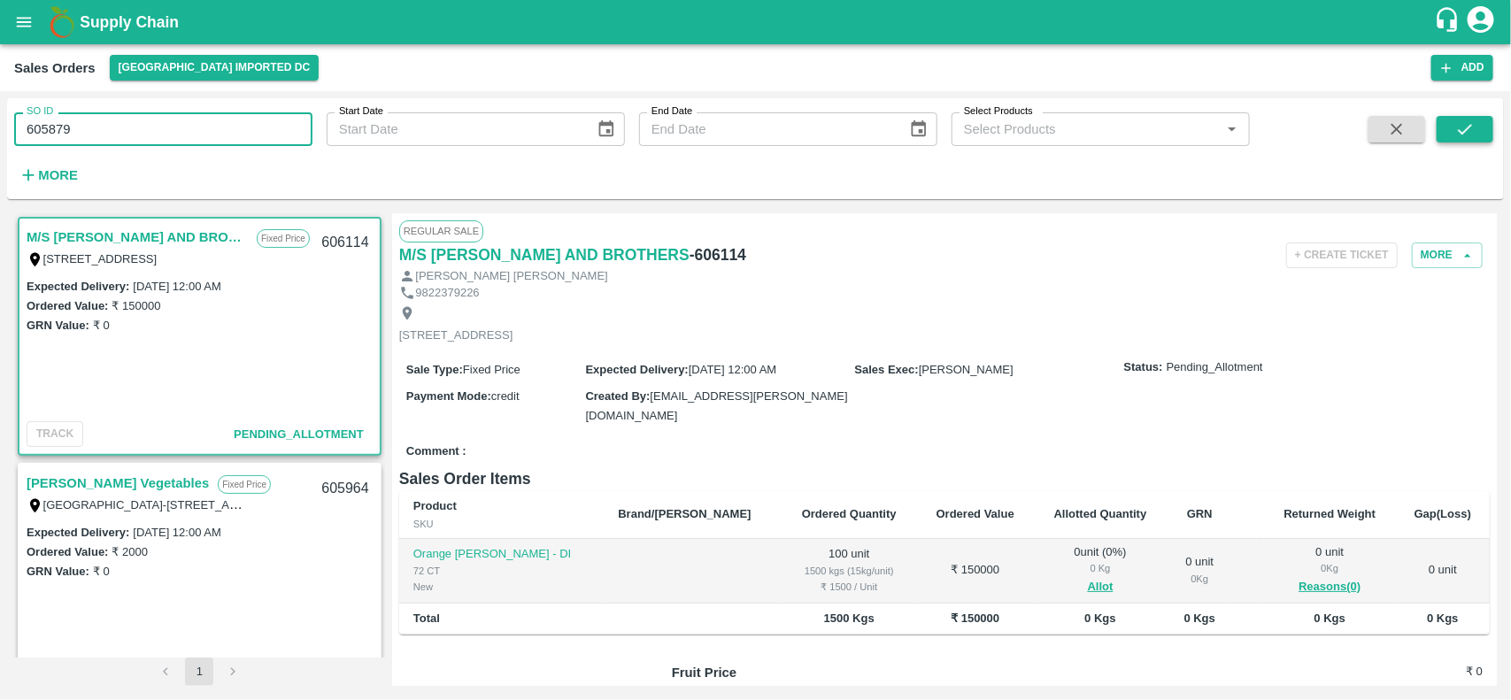
type input "605879"
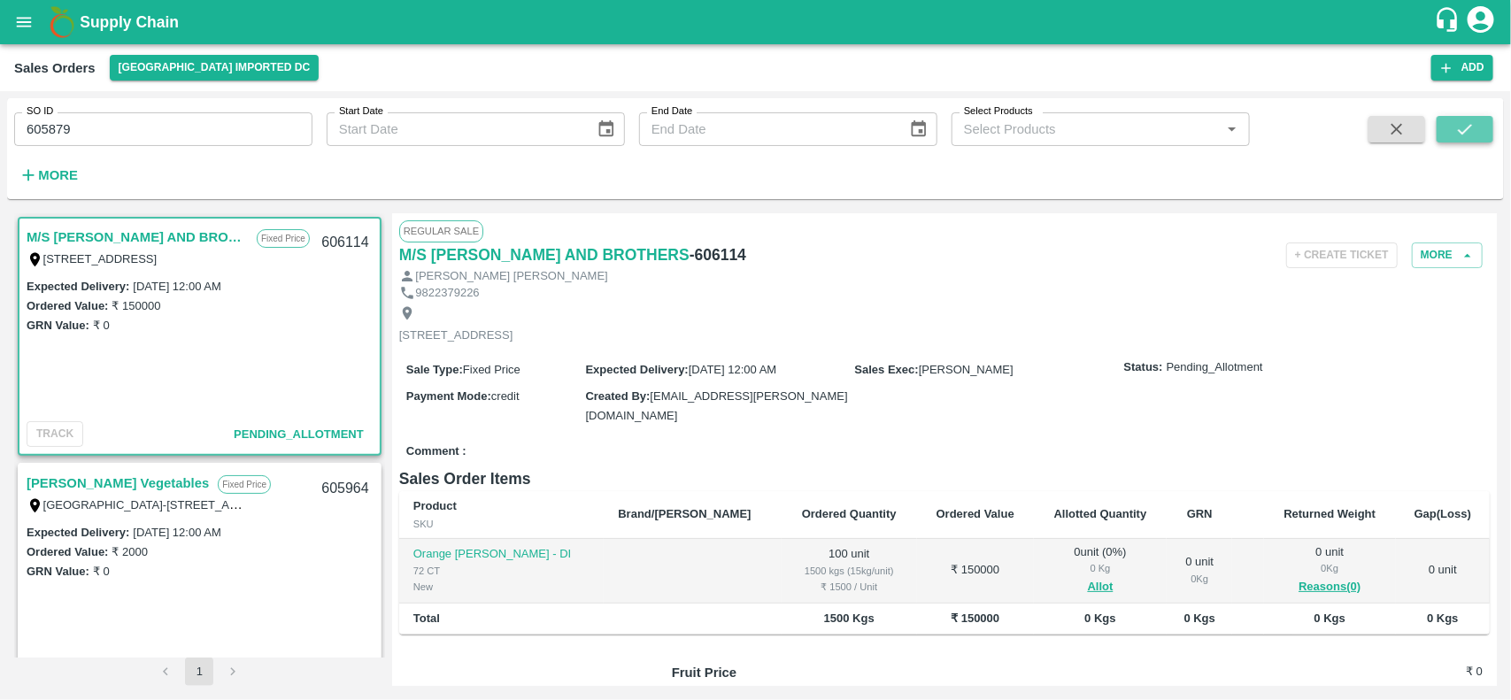
click at [1458, 122] on icon "submit" at bounding box center [1465, 129] width 19 height 19
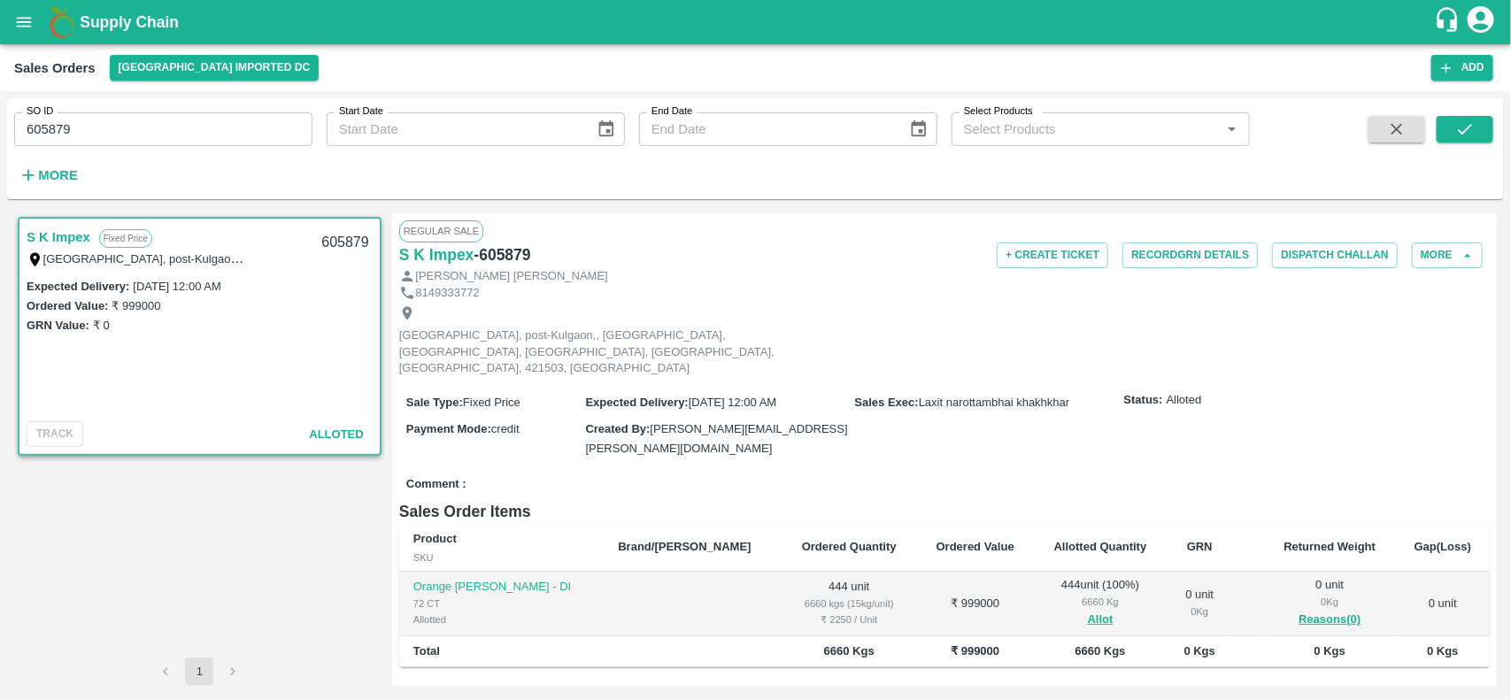
click at [63, 233] on link "S K Impex" at bounding box center [59, 237] width 64 height 23
click at [1180, 268] on button "Record GRN Details" at bounding box center [1190, 256] width 135 height 26
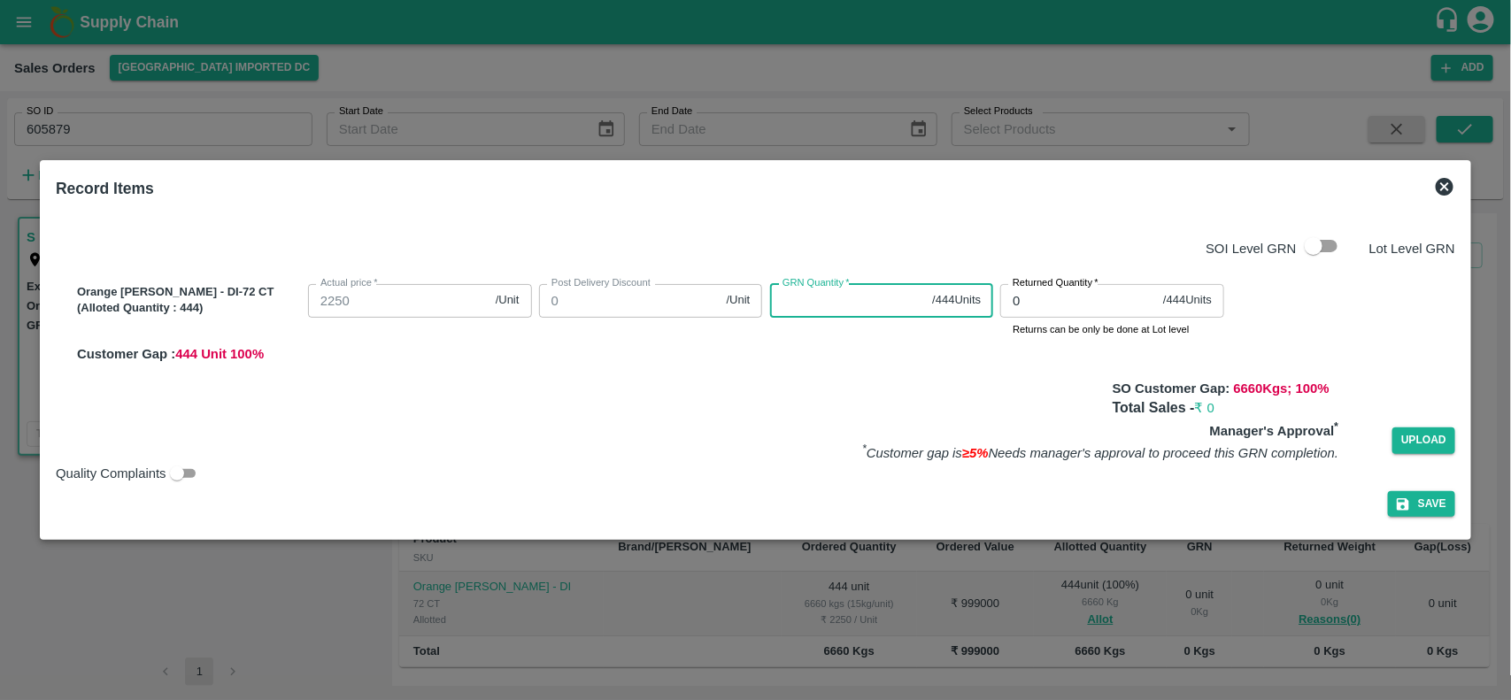
click at [813, 308] on input "GRN Quantity   *" at bounding box center [848, 301] width 156 height 34
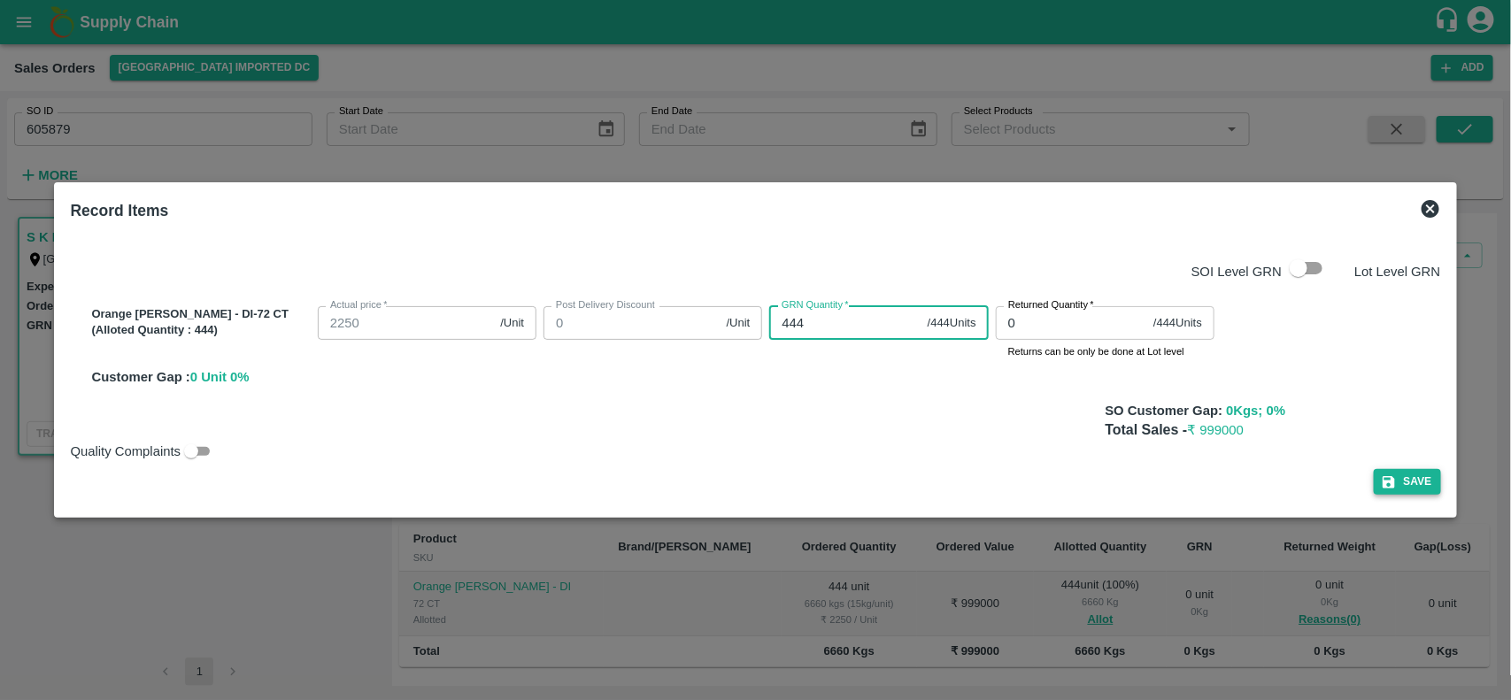
type input "444"
click at [1395, 487] on button "Save" at bounding box center [1407, 482] width 67 height 26
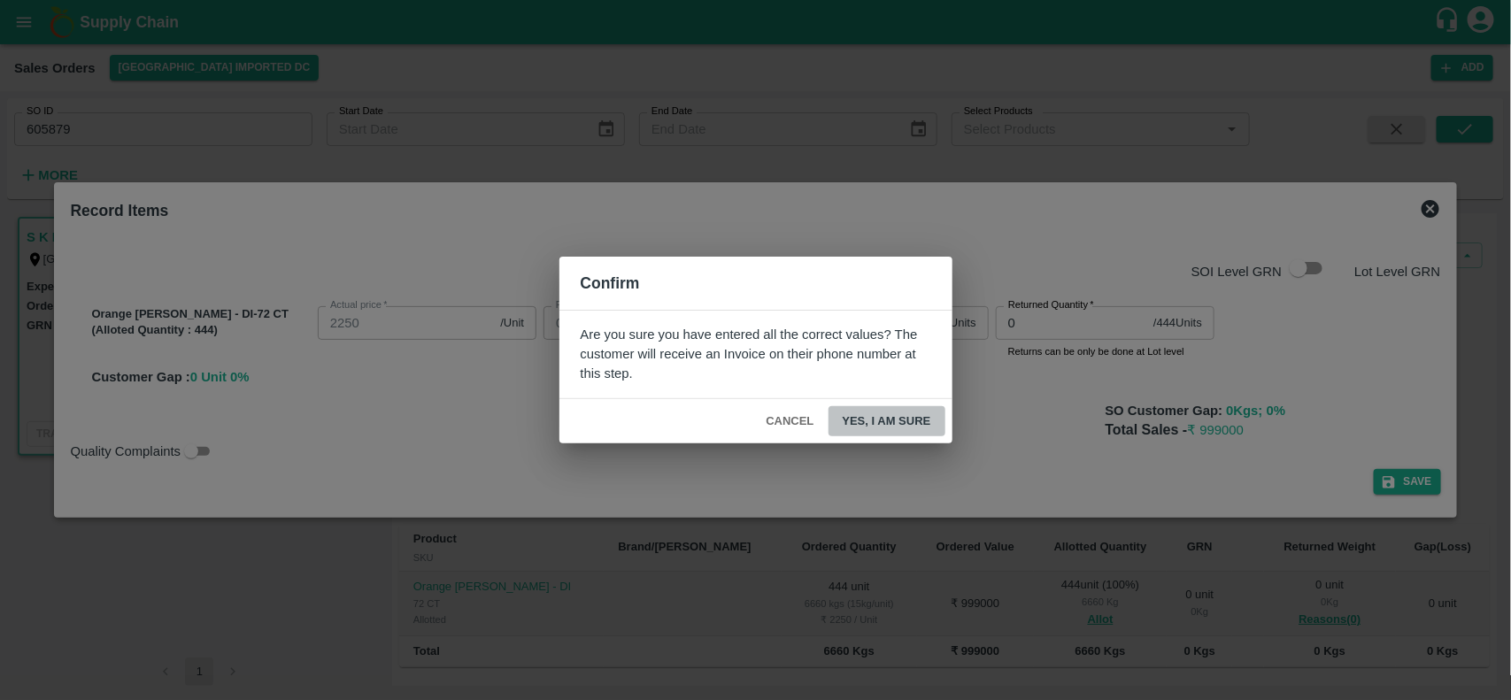
click at [895, 430] on button "Yes, I am sure" at bounding box center [887, 421] width 117 height 31
